Goal: Information Seeking & Learning: Check status

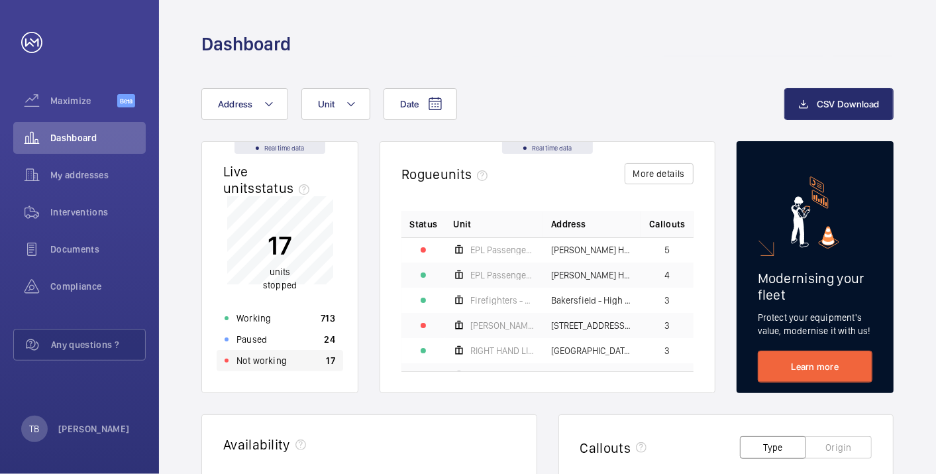
click at [313, 364] on div "Not working 17" at bounding box center [280, 360] width 127 height 21
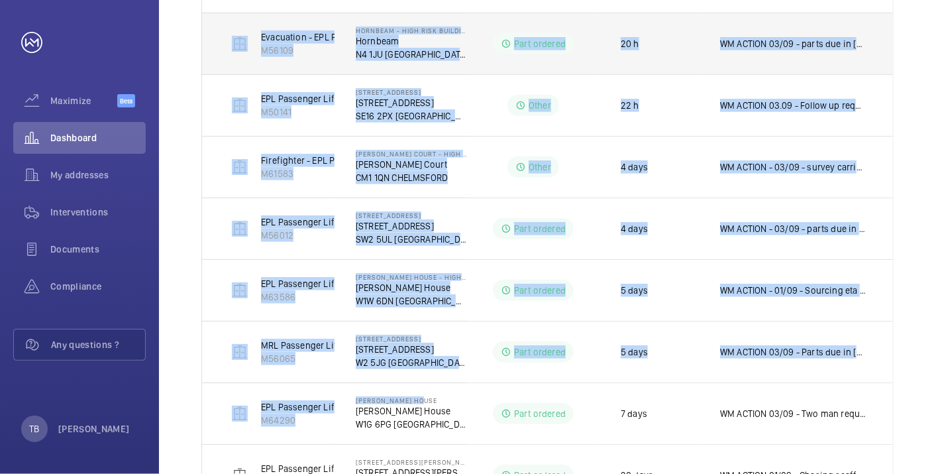
scroll to position [453, 0]
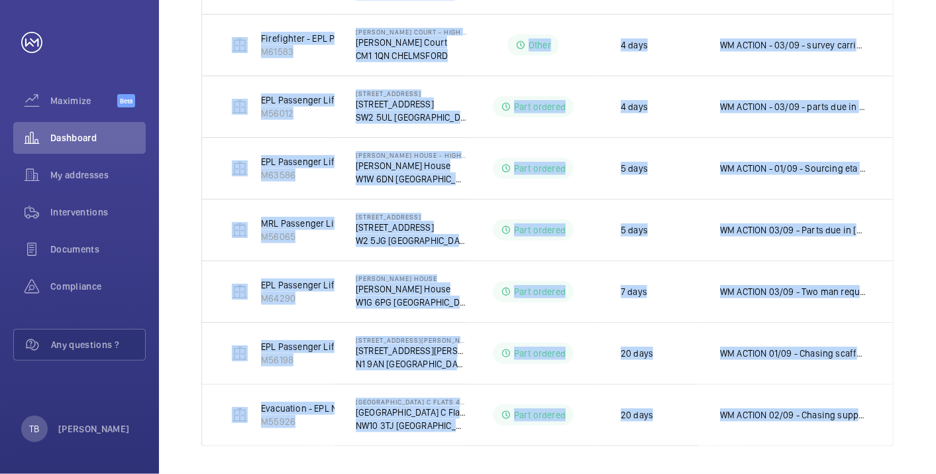
drag, startPoint x: 385, startPoint y: 366, endPoint x: 924, endPoint y: 417, distance: 541.1
click at [924, 417] on div "Shutdown Breakdown Address Unit 1 – 10 of 10 Units Address Status Stopped since…" at bounding box center [547, 85] width 777 height 785
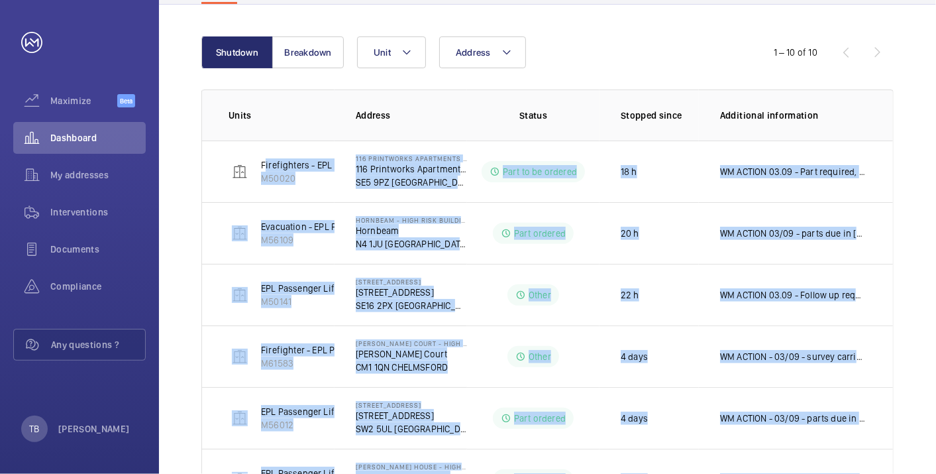
scroll to position [0, 0]
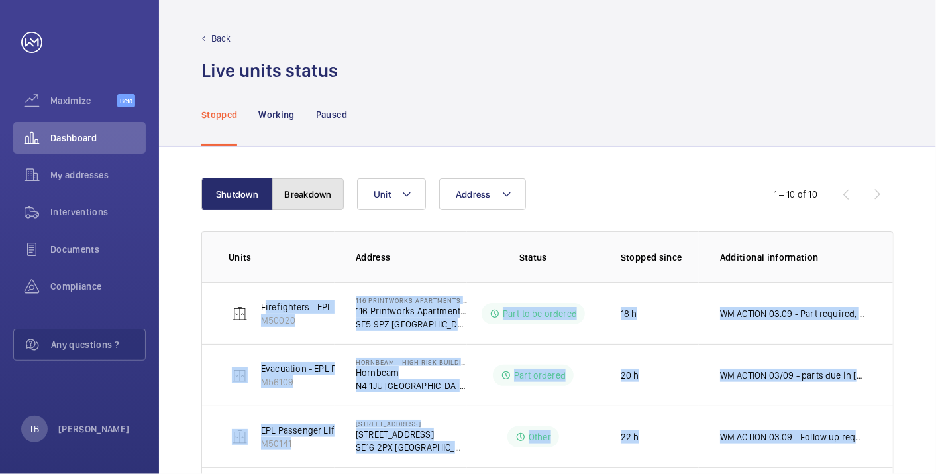
click at [301, 204] on button "Breakdown" at bounding box center [308, 194] width 72 height 32
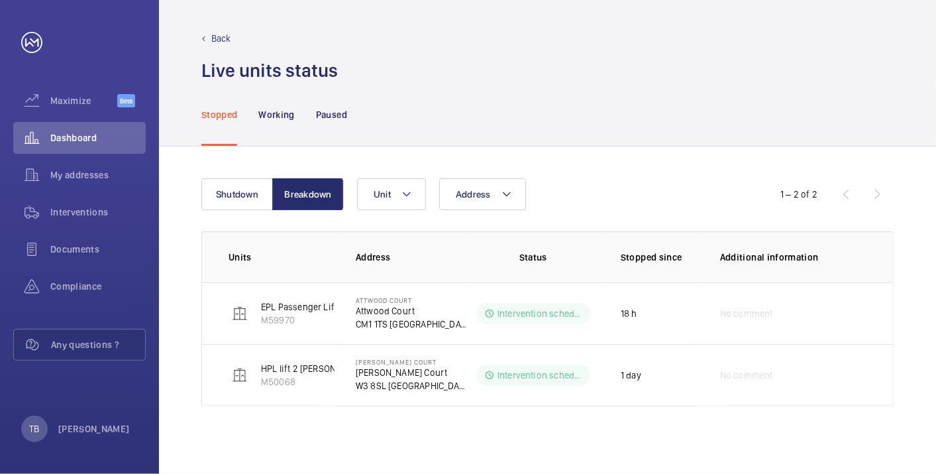
click at [189, 273] on div "Shutdown Breakdown Address Unit 1 – 2 of 2 Units Address Status Stopped since A…" at bounding box center [547, 309] width 777 height 327
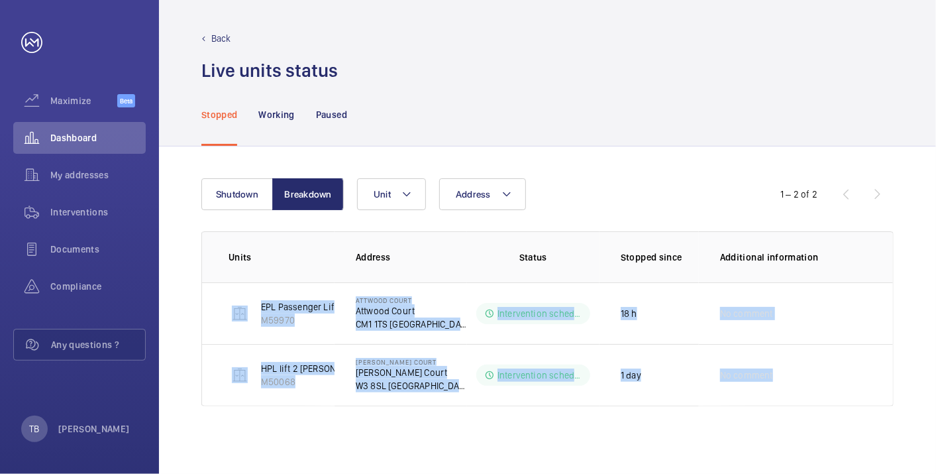
drag, startPoint x: 220, startPoint y: 296, endPoint x: 924, endPoint y: 379, distance: 708.6
click at [924, 379] on div "Shutdown Breakdown Address Unit 1 – 2 of 2 Units Address Status Stopped since A…" at bounding box center [547, 309] width 777 height 327
copy tbody "EPL Passenger Lift 1 M59970 Attwood Court Attwood Court CM1 1TS LONDON Interven…"
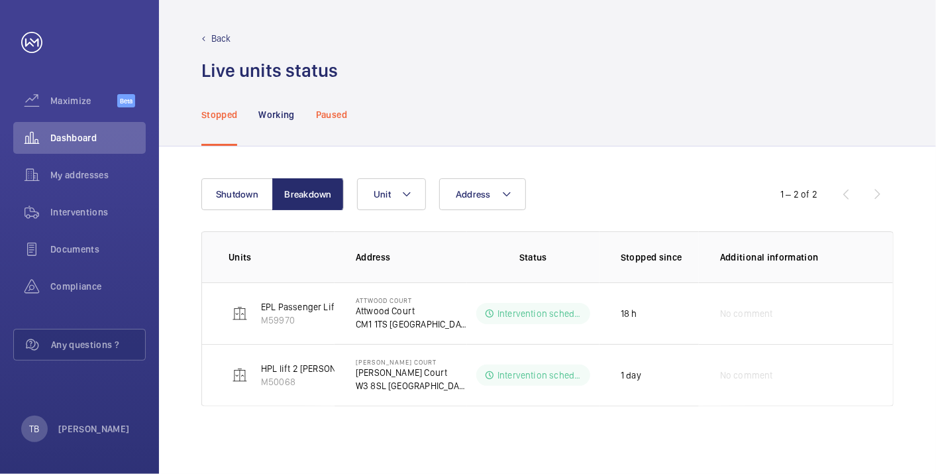
click at [344, 113] on p "Paused" at bounding box center [331, 114] width 31 height 13
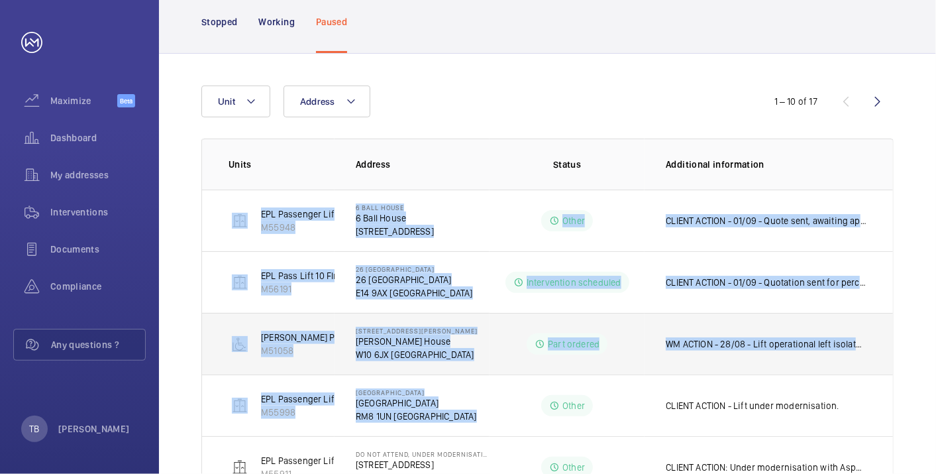
scroll to position [453, 0]
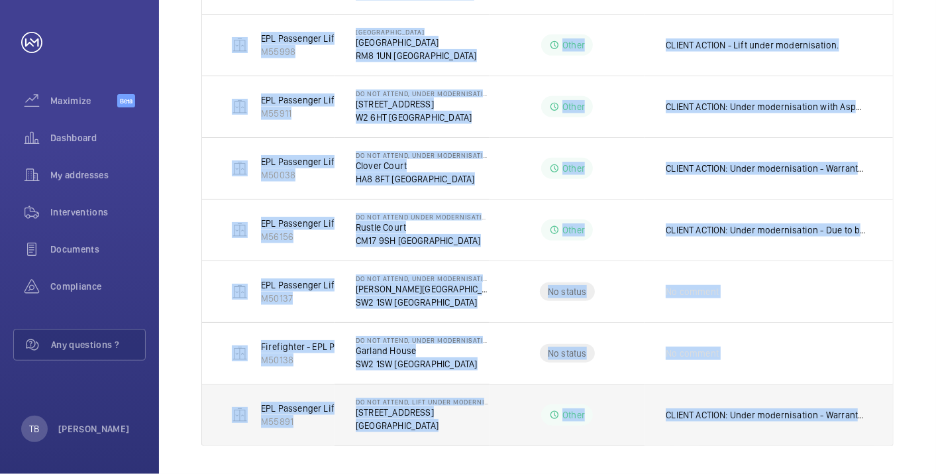
drag, startPoint x: 215, startPoint y: 207, endPoint x: 863, endPoint y: 442, distance: 688.5
click at [0, 0] on tbody "EPL Passenger Lift M55948 [GEOGRAPHIC_DATA] [STREET_ADDRESS] Other CLIENT ACTIO…" at bounding box center [0, 0] width 0 height 0
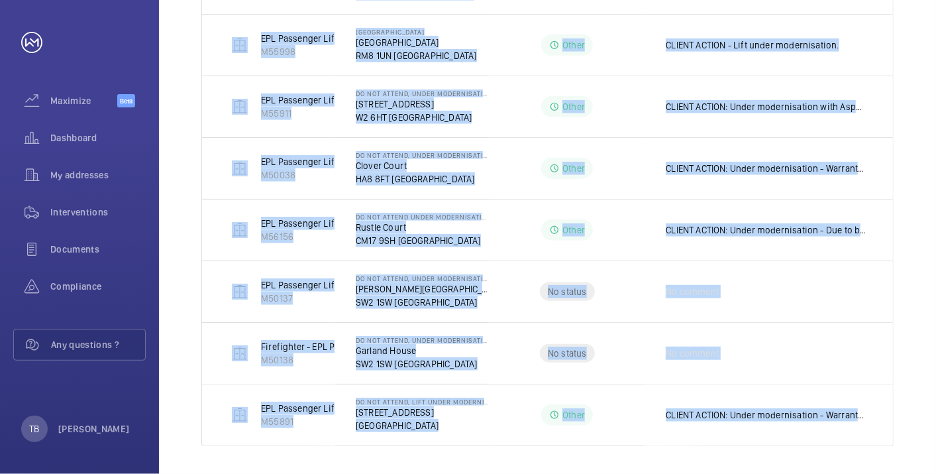
copy tbody "EPL Passenger Lift M55948 [GEOGRAPHIC_DATA] [STREET_ADDRESS] Other CLIENT ACTIO…"
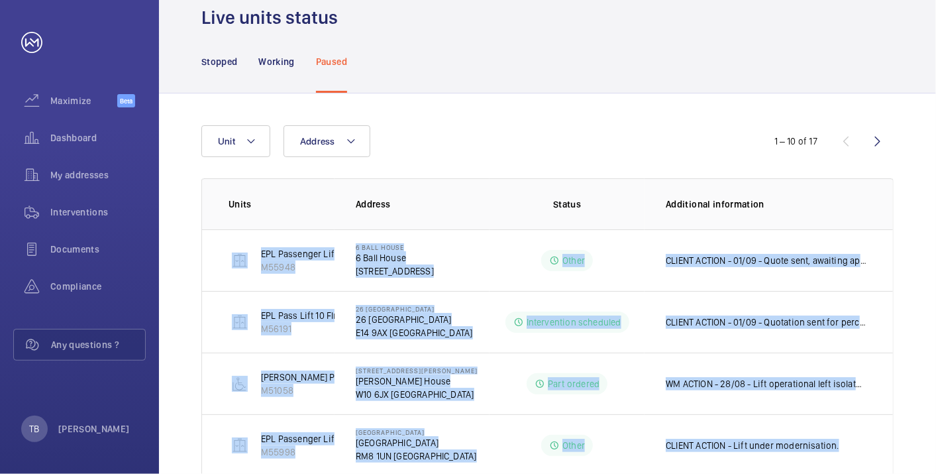
scroll to position [0, 0]
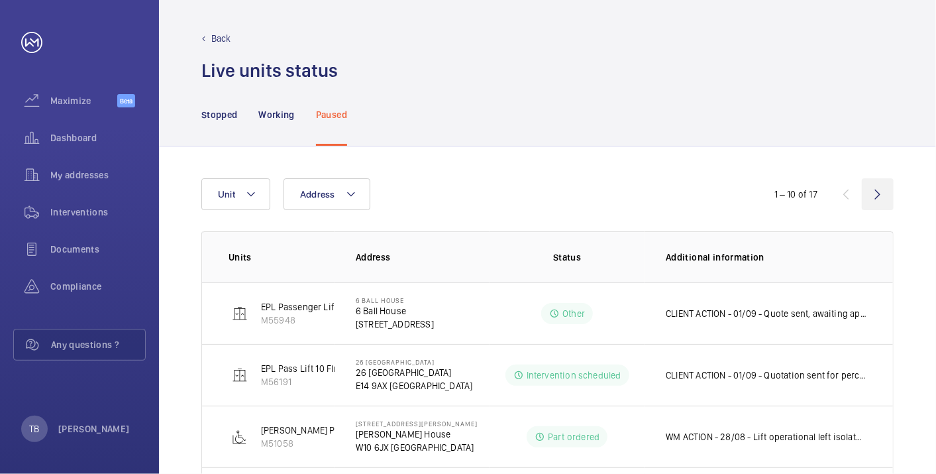
click at [873, 189] on wm-front-icon-button at bounding box center [878, 194] width 32 height 32
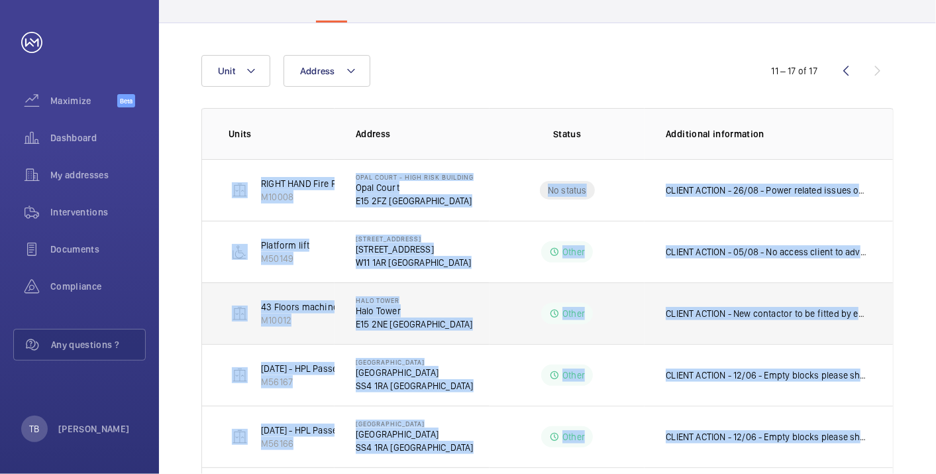
scroll to position [269, 0]
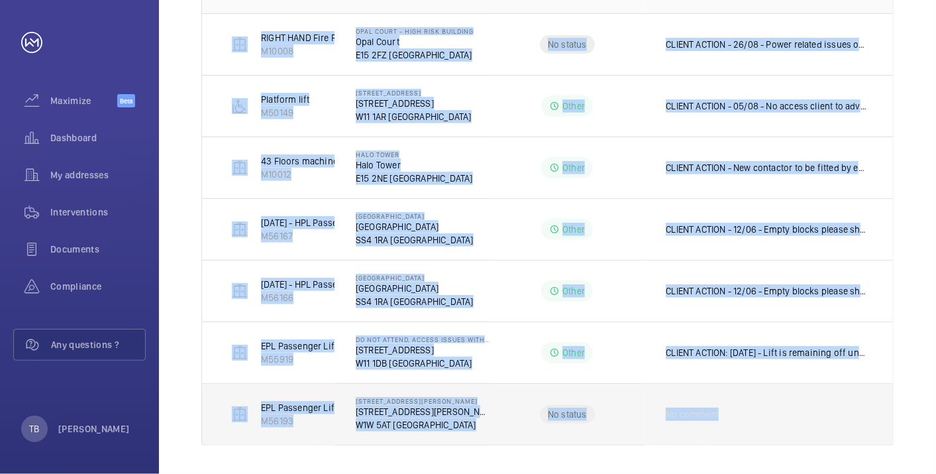
drag, startPoint x: 219, startPoint y: 189, endPoint x: 838, endPoint y: 435, distance: 666.1
click at [0, 0] on tbody "RIGHT HAND Fire Fighting Lift 11 Floors Machine Roomless M10008 Opal Court - Hi…" at bounding box center [0, 0] width 0 height 0
copy tbody "RIGHT HAND Fire Fighting Lift 11 Floors Machine Roomless M10008 Opal Court - Hi…"
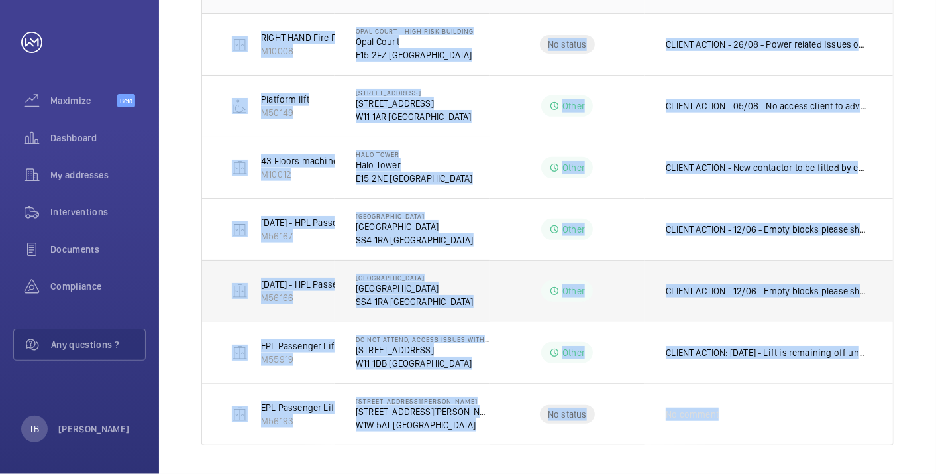
scroll to position [0, 0]
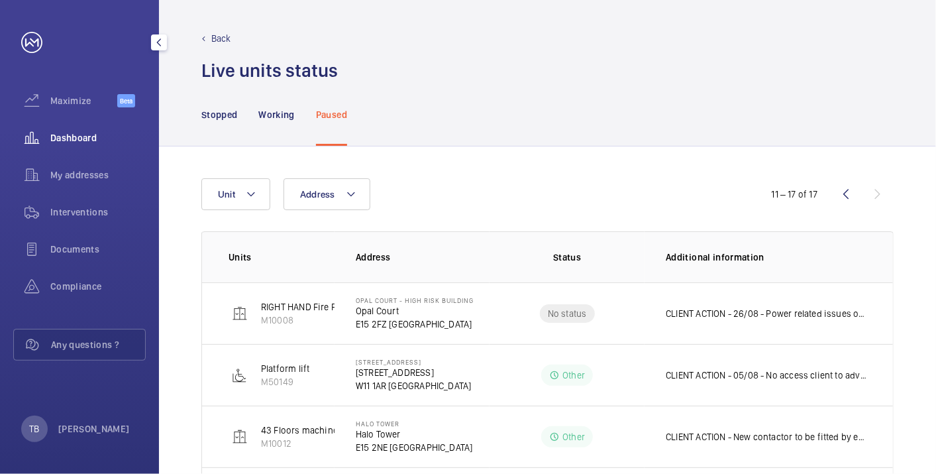
click at [78, 129] on div "Dashboard" at bounding box center [79, 138] width 133 height 32
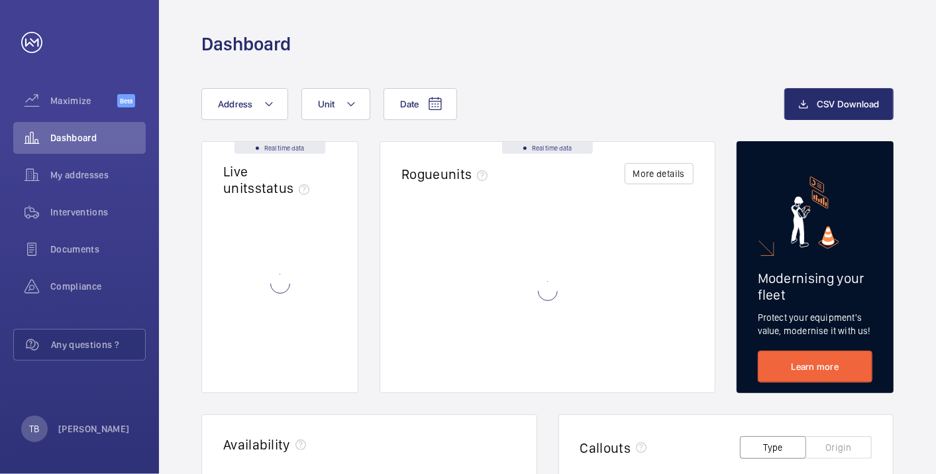
click at [648, 28] on div "Dashboard" at bounding box center [547, 28] width 777 height 56
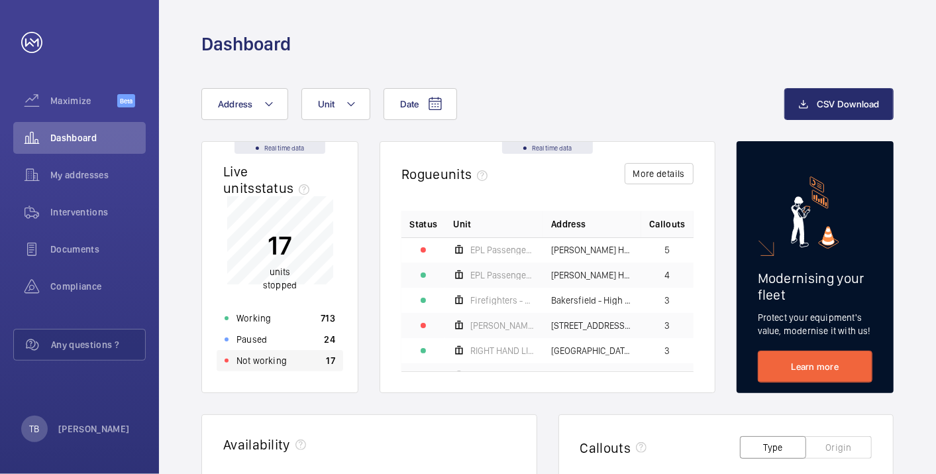
click at [267, 353] on div "Not working 17" at bounding box center [280, 360] width 127 height 21
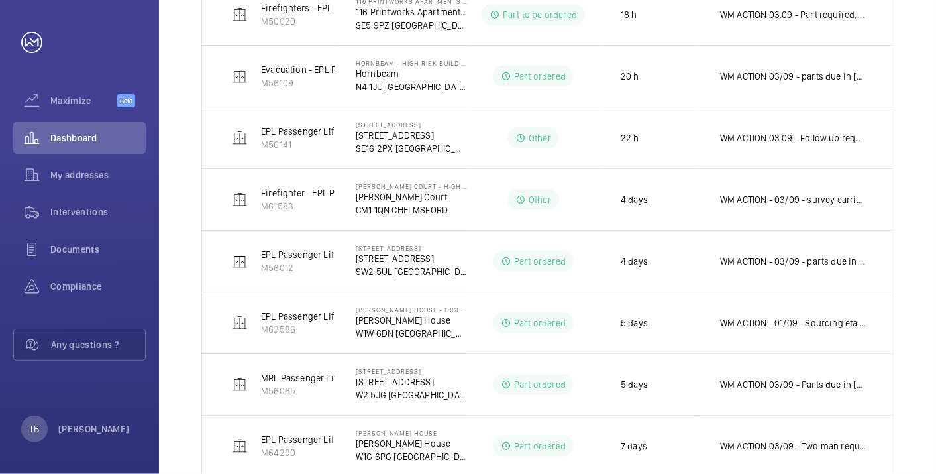
scroll to position [340, 0]
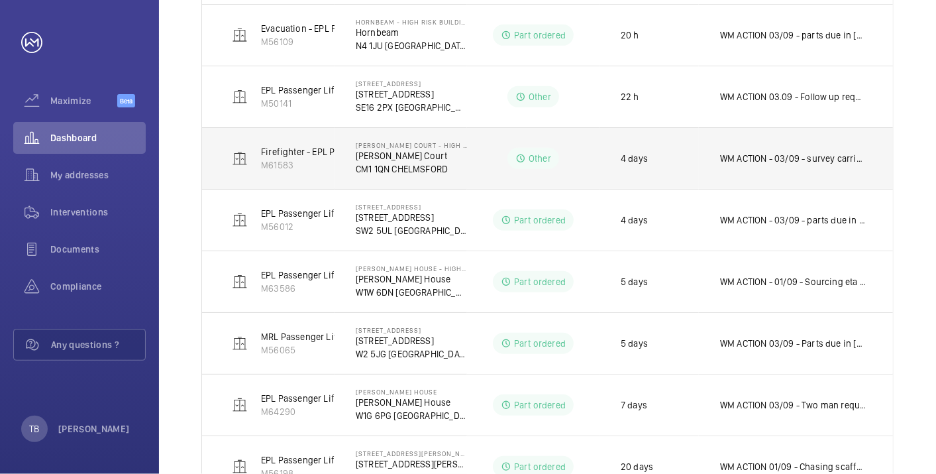
click at [767, 135] on td "WM ACTION - 03/09 - survey carried out various components required, chasing cos…" at bounding box center [796, 158] width 194 height 62
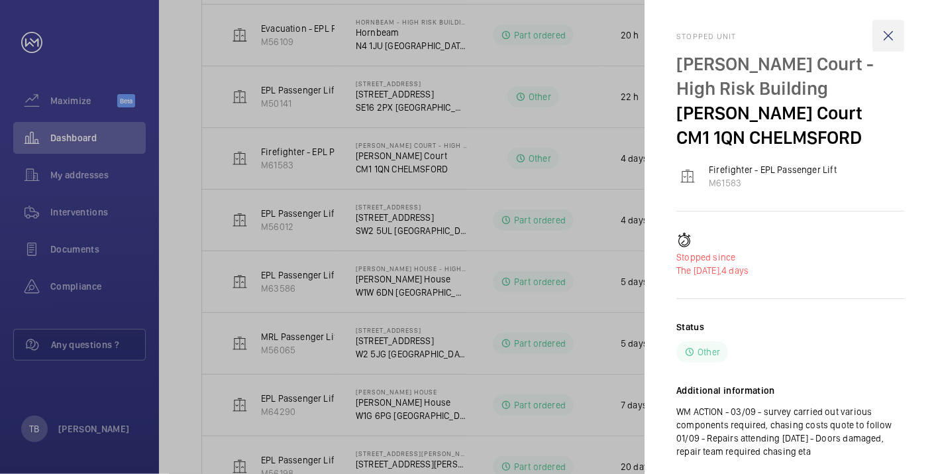
click at [891, 30] on wm-front-icon-button at bounding box center [889, 36] width 32 height 32
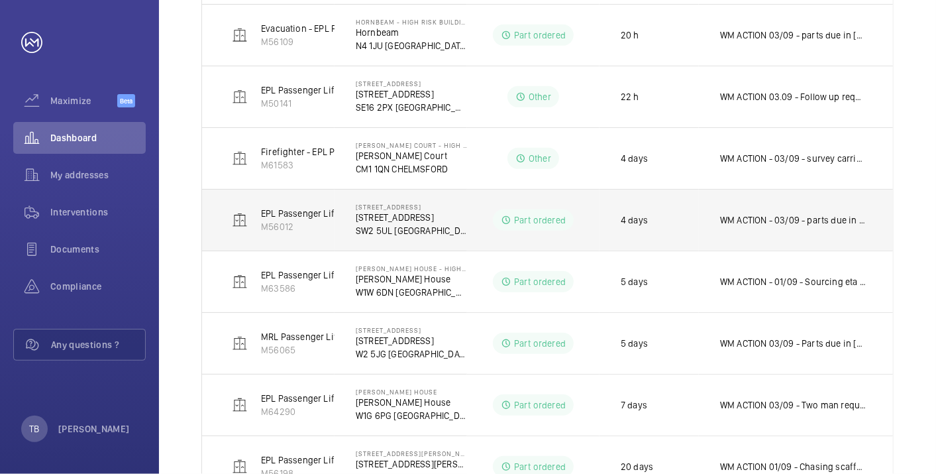
scroll to position [0, 0]
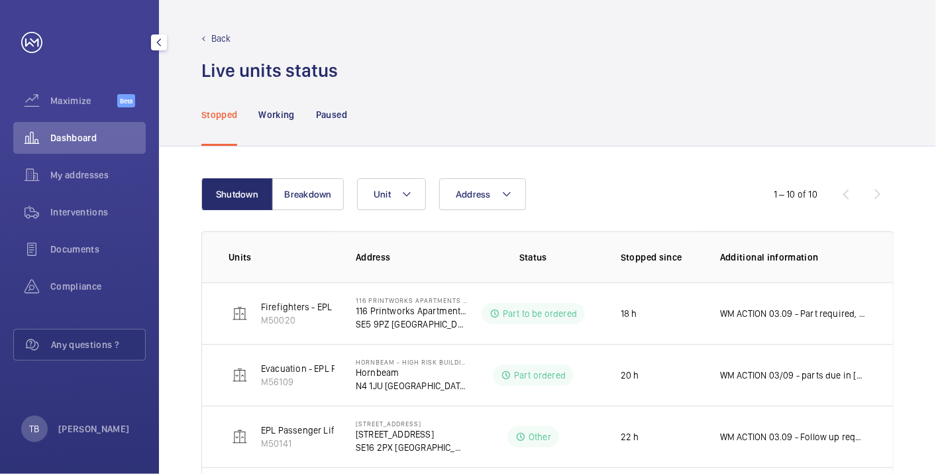
click at [66, 138] on span "Dashboard" at bounding box center [97, 137] width 95 height 13
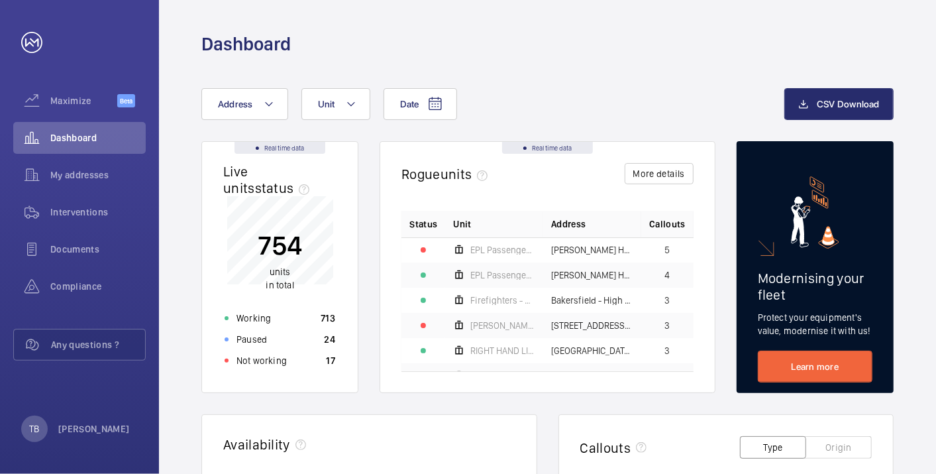
click at [299, 366] on div "Not working 18" at bounding box center [280, 360] width 127 height 21
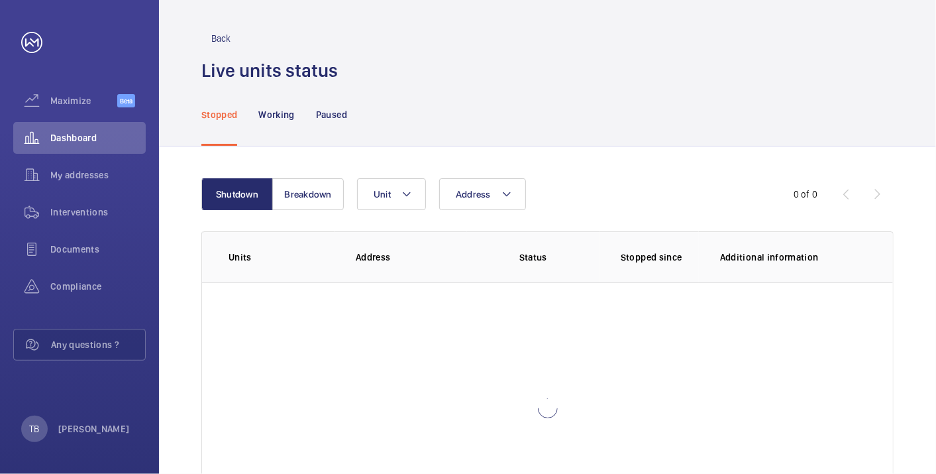
scroll to position [91, 0]
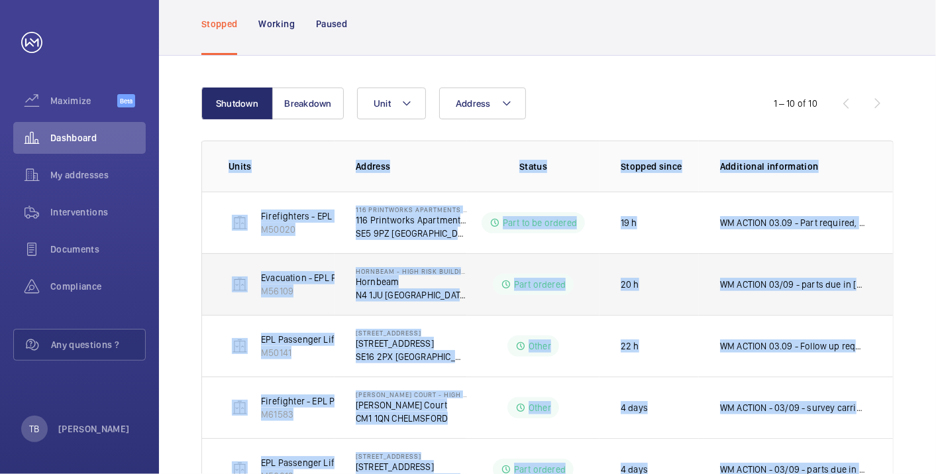
scroll to position [453, 0]
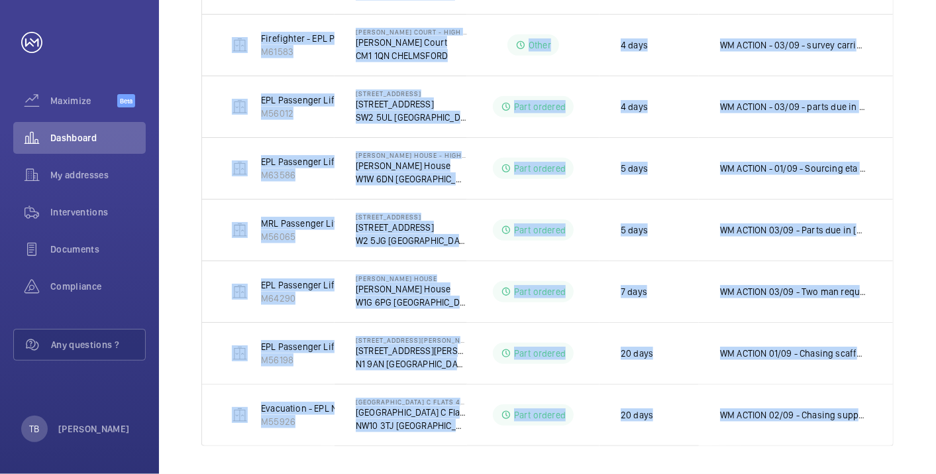
drag, startPoint x: 219, startPoint y: 160, endPoint x: 877, endPoint y: 447, distance: 716.9
click at [877, 447] on div "Shutdown Breakdown Address Unit 1 – 10 of 10 Units Address Status Stopped since…" at bounding box center [547, 85] width 777 height 785
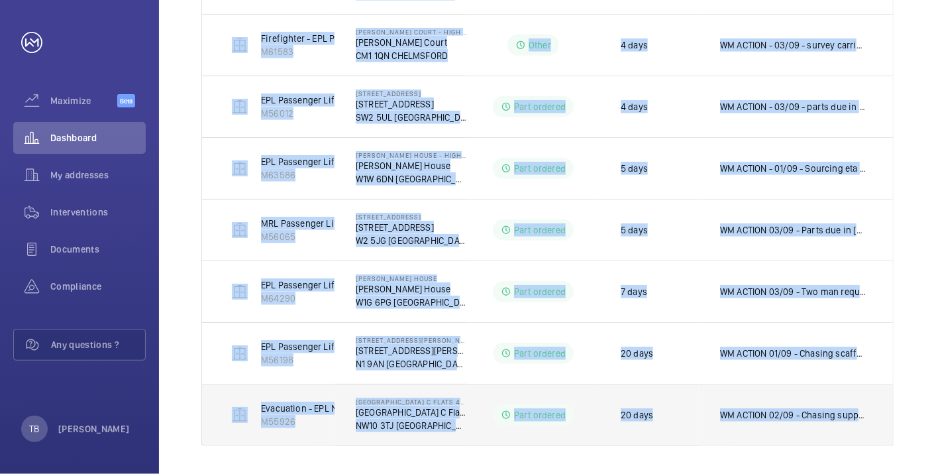
copy table "Units Address Status Stopped since Additional information Firefighters - EPL Fl…"
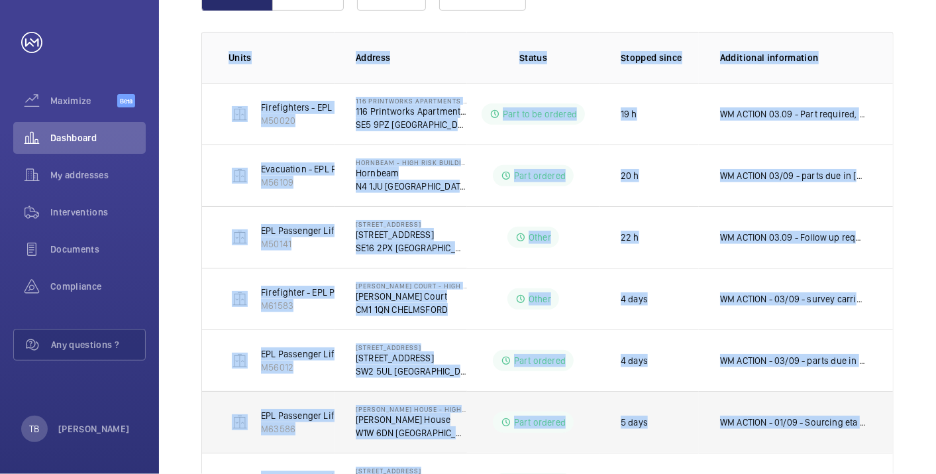
scroll to position [0, 0]
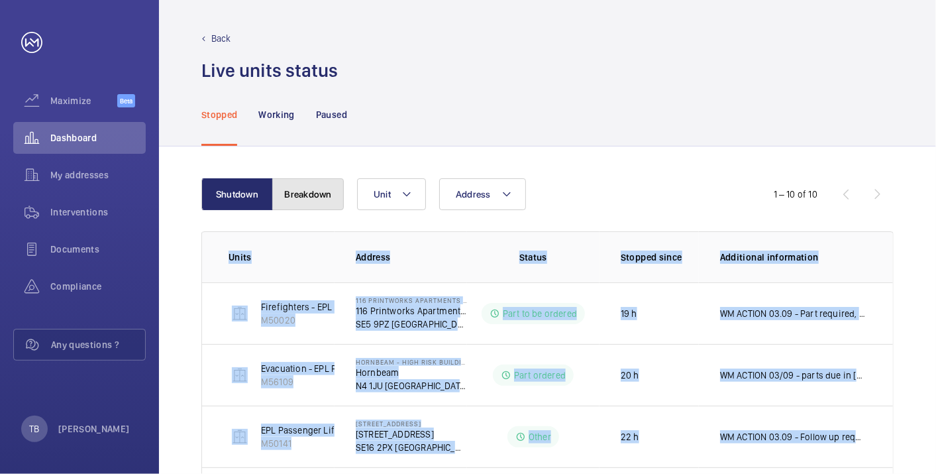
click at [327, 187] on button "Breakdown" at bounding box center [308, 194] width 72 height 32
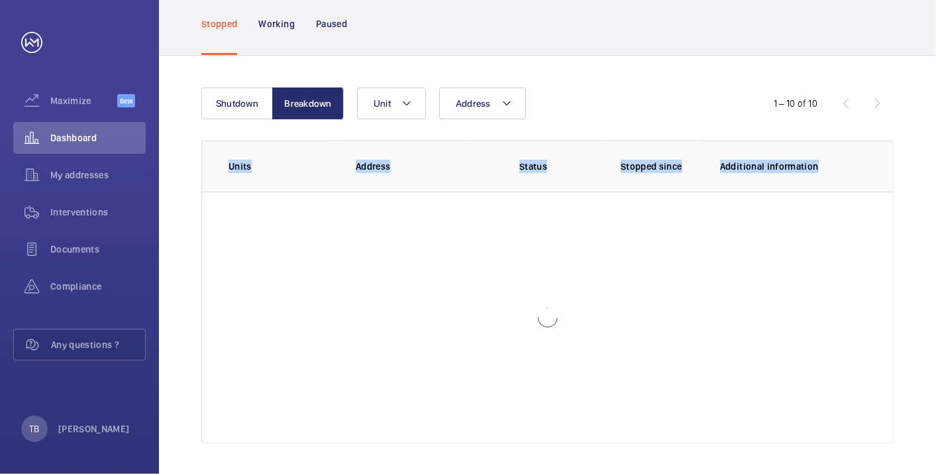
scroll to position [24, 0]
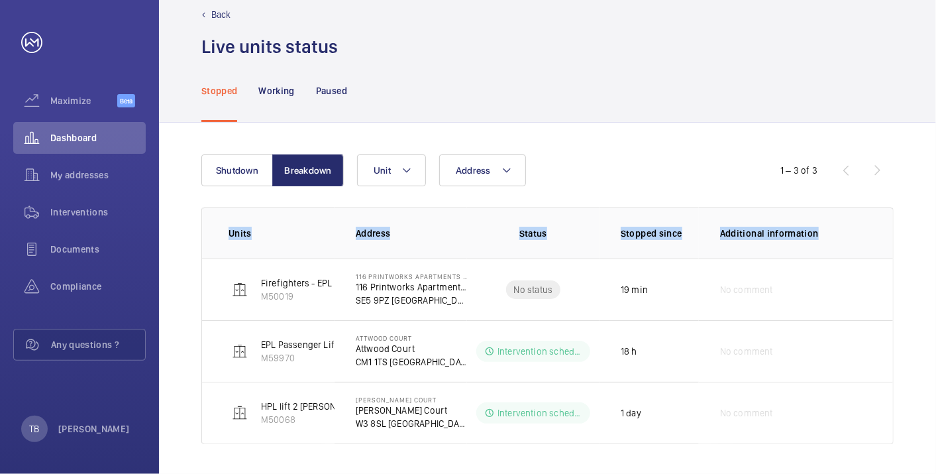
click at [176, 205] on div "Shutdown Breakdown Address Unit 1 – 3 of 3 Units Address Status Stopped since A…" at bounding box center [547, 299] width 777 height 353
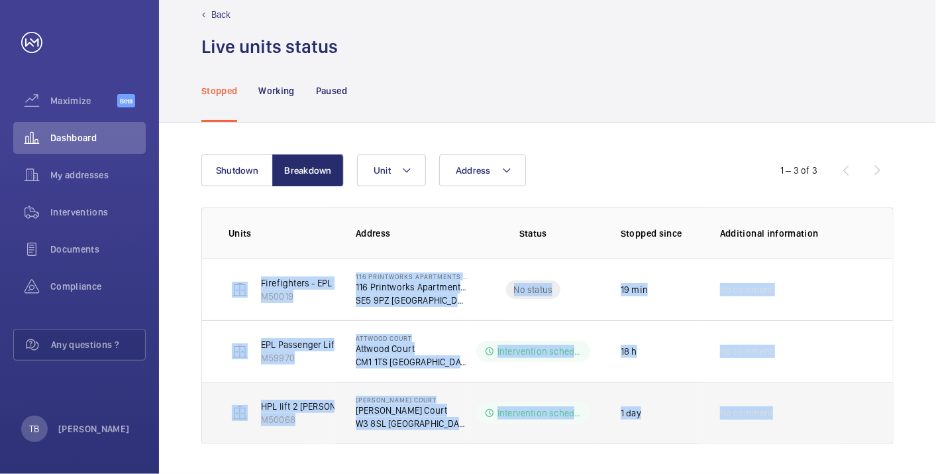
drag, startPoint x: 205, startPoint y: 292, endPoint x: 892, endPoint y: 429, distance: 700.1
click at [892, 429] on div "Shutdown Breakdown Address Unit 1 – 3 of 3 Units Address Status Stopped since A…" at bounding box center [547, 299] width 777 height 353
copy tbody "Firefighters - EPL Flats 1-65 No 1 M50019 116 Printworks Apartments Flats 1-65 …"
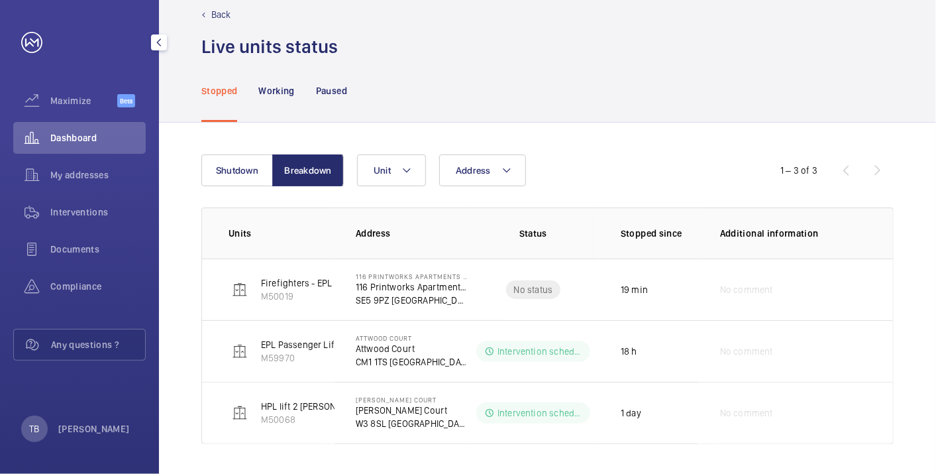
click at [83, 142] on span "Dashboard" at bounding box center [97, 137] width 95 height 13
